Goal: Information Seeking & Learning: Learn about a topic

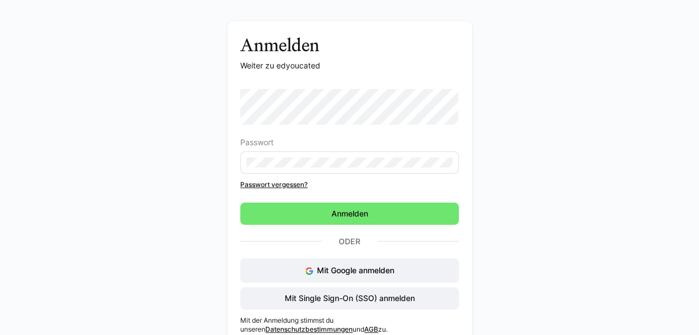
scroll to position [49, 0]
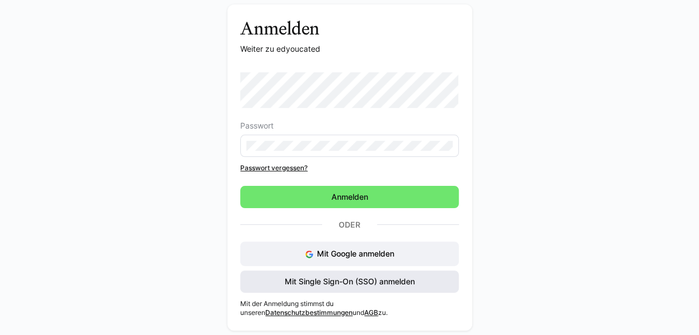
click at [348, 280] on span "Mit Single Sign-On (SSO) anmelden" at bounding box center [350, 281] width 134 height 11
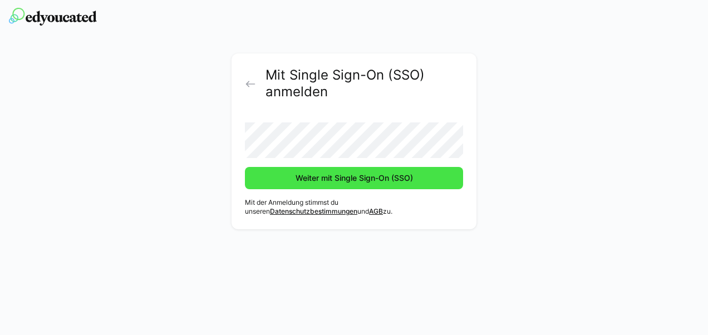
click at [330, 182] on span "Weiter mit Single Sign-On (SSO)" at bounding box center [354, 177] width 121 height 11
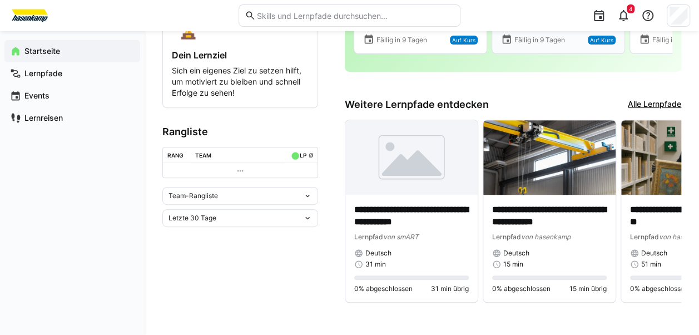
scroll to position [189, 0]
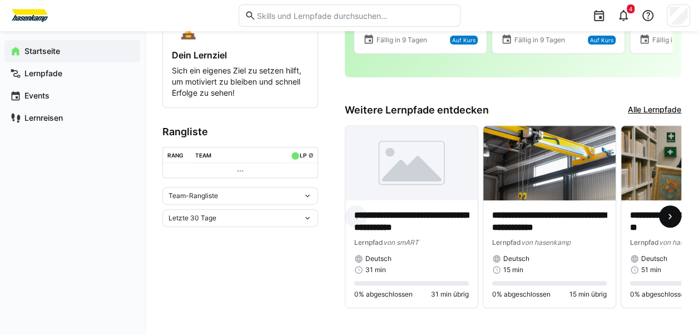
click at [665, 216] on eds-icon at bounding box center [670, 216] width 11 height 11
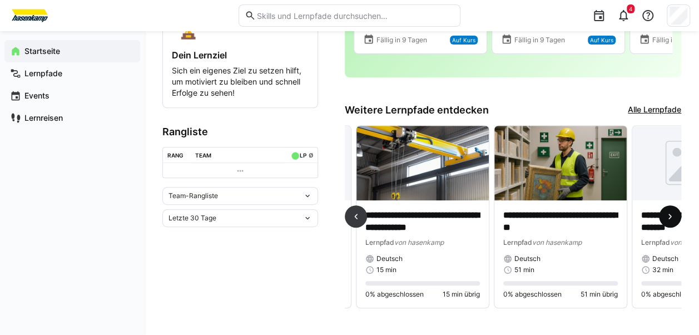
click at [665, 216] on eds-icon at bounding box center [670, 216] width 11 height 11
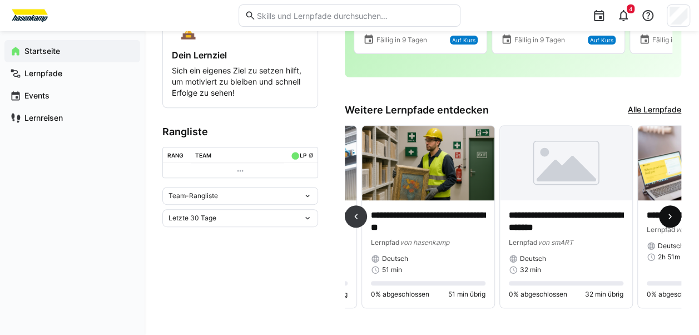
click at [665, 216] on eds-icon at bounding box center [670, 216] width 11 height 11
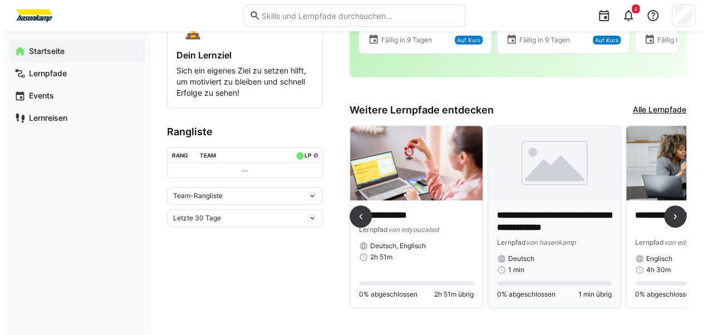
scroll to position [0, 0]
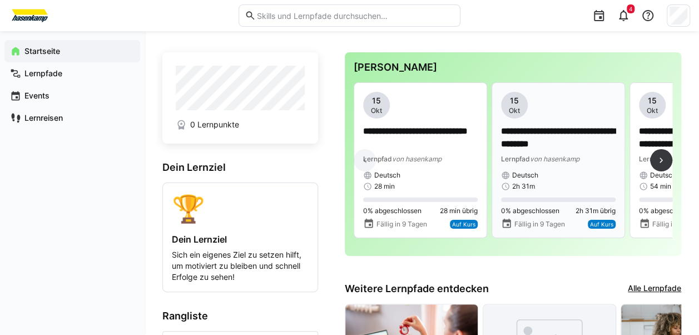
click at [557, 141] on p "**********" at bounding box center [558, 138] width 115 height 26
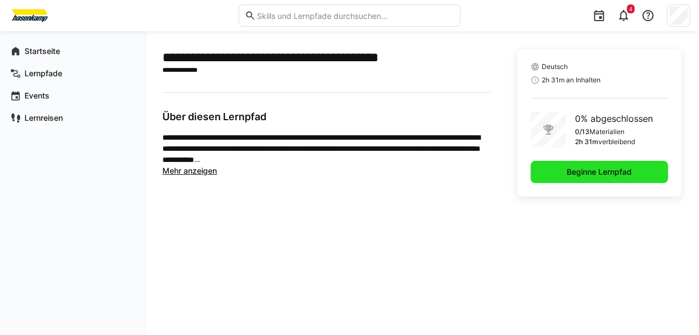
click at [636, 169] on span "Beginne Lernpfad" at bounding box center [599, 172] width 137 height 22
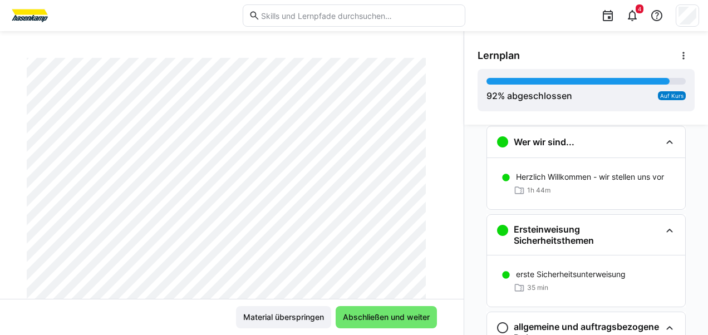
scroll to position [189, 0]
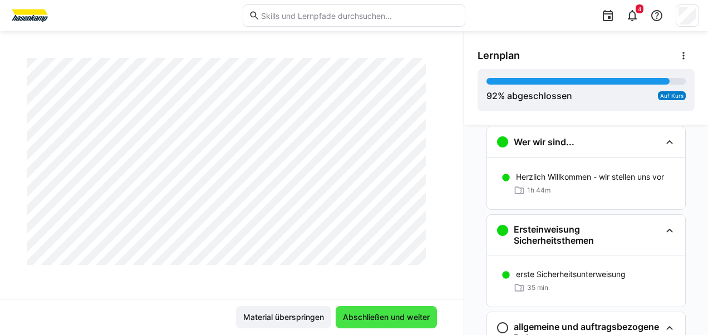
click at [412, 315] on span "Abschließen und weiter" at bounding box center [386, 317] width 90 height 11
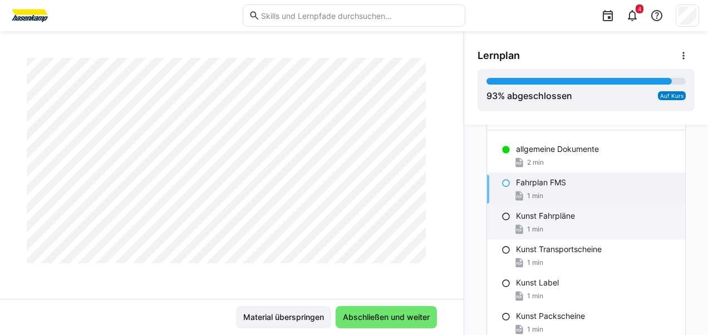
scroll to position [893, 0]
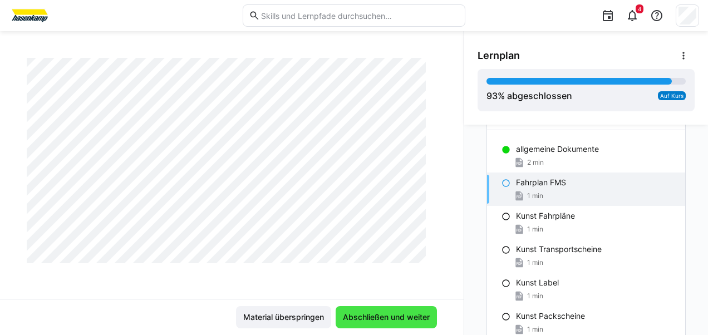
click at [384, 318] on span "Abschließen und weiter" at bounding box center [386, 317] width 90 height 11
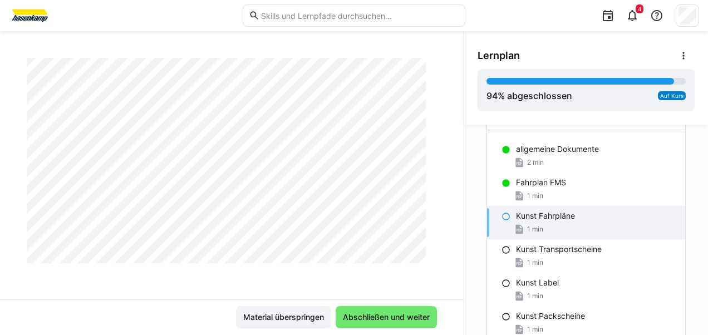
scroll to position [782, 0]
click at [381, 313] on span "Abschließen und weiter" at bounding box center [386, 317] width 90 height 11
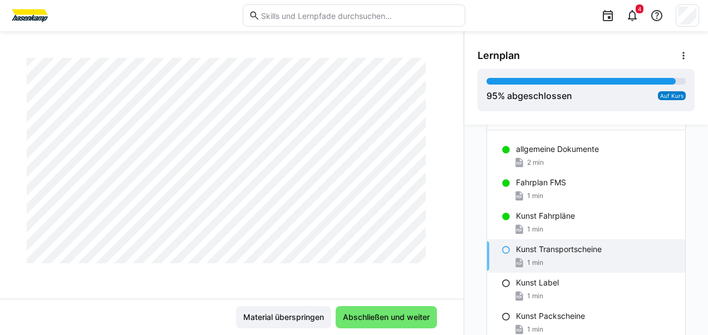
scroll to position [893, 0]
click at [358, 314] on span "Abschließen und weiter" at bounding box center [386, 317] width 90 height 11
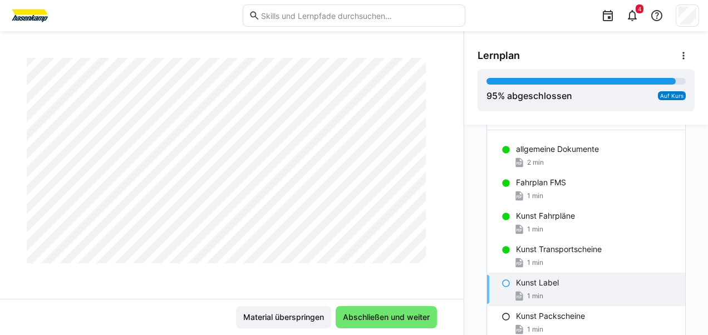
scroll to position [356, 0]
click at [362, 309] on span "Abschließen und weiter" at bounding box center [385, 317] width 101 height 22
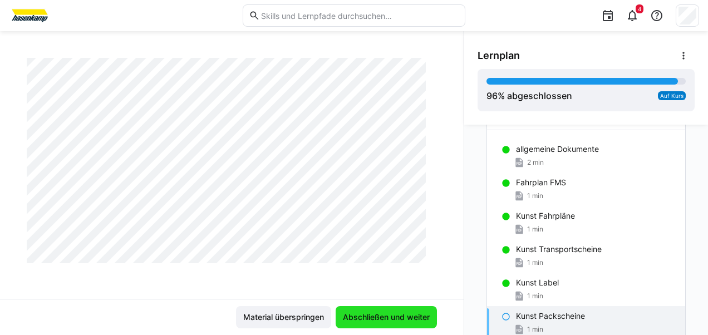
click at [375, 316] on span "Abschließen und weiter" at bounding box center [386, 317] width 90 height 11
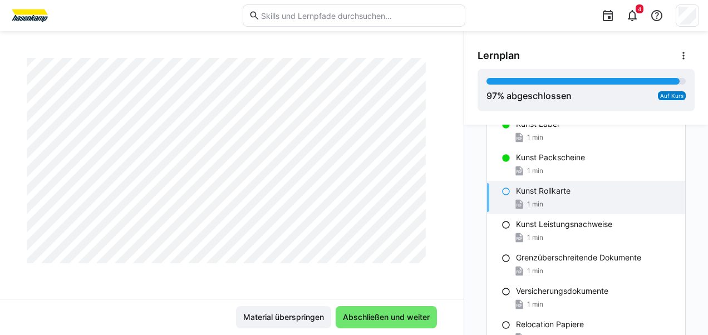
scroll to position [278, 0]
click at [381, 319] on span "Abschließen und weiter" at bounding box center [386, 317] width 90 height 11
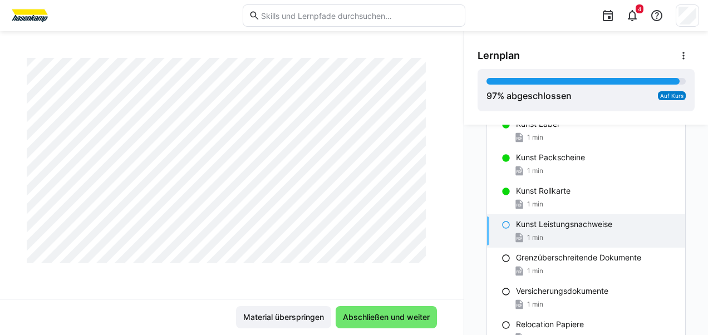
scroll to position [1690, 0]
click at [364, 318] on span "Abschließen und weiter" at bounding box center [386, 317] width 90 height 11
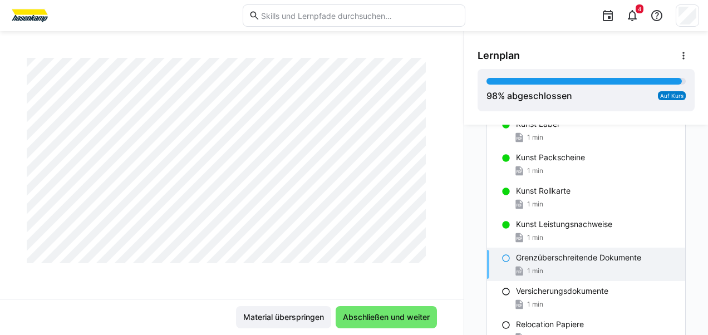
scroll to position [1431, 0]
click at [386, 315] on span "Abschließen und weiter" at bounding box center [386, 317] width 90 height 11
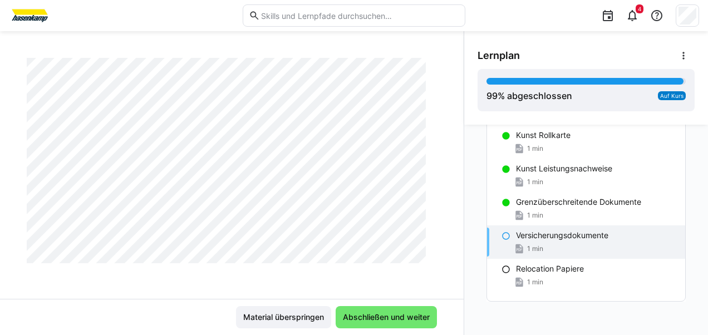
scroll to position [3581, 0]
click at [384, 308] on span "Abschließen und weiter" at bounding box center [385, 317] width 101 height 22
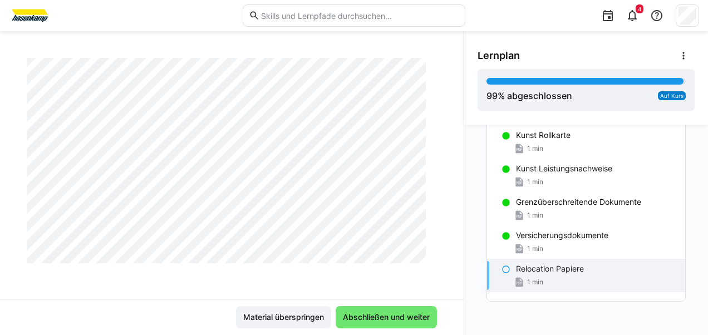
scroll to position [893, 0]
click at [387, 319] on span "Abschließen und weiter" at bounding box center [386, 317] width 90 height 11
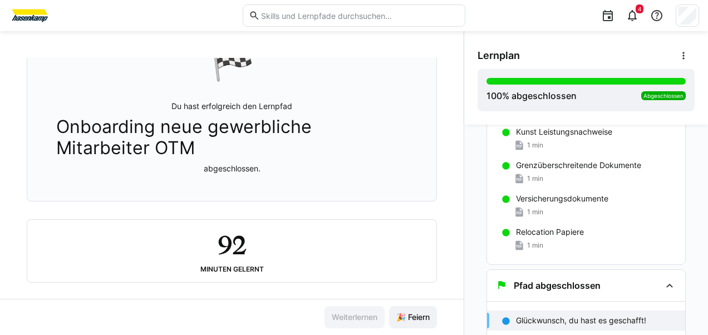
scroll to position [114, 0]
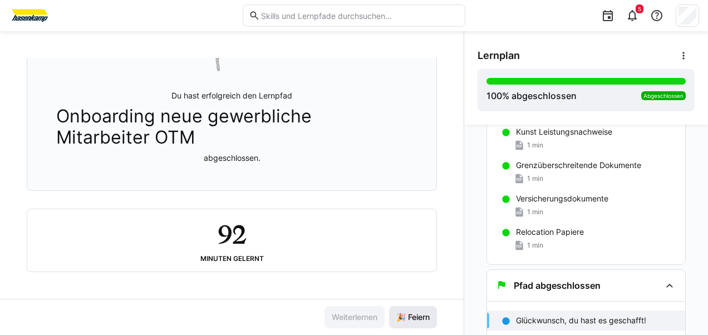
click at [427, 320] on span "🎉 Feiern" at bounding box center [413, 317] width 48 height 22
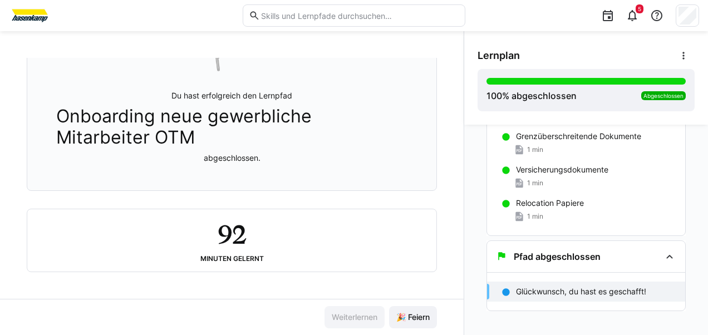
scroll to position [528, 0]
